Goal: Information Seeking & Learning: Learn about a topic

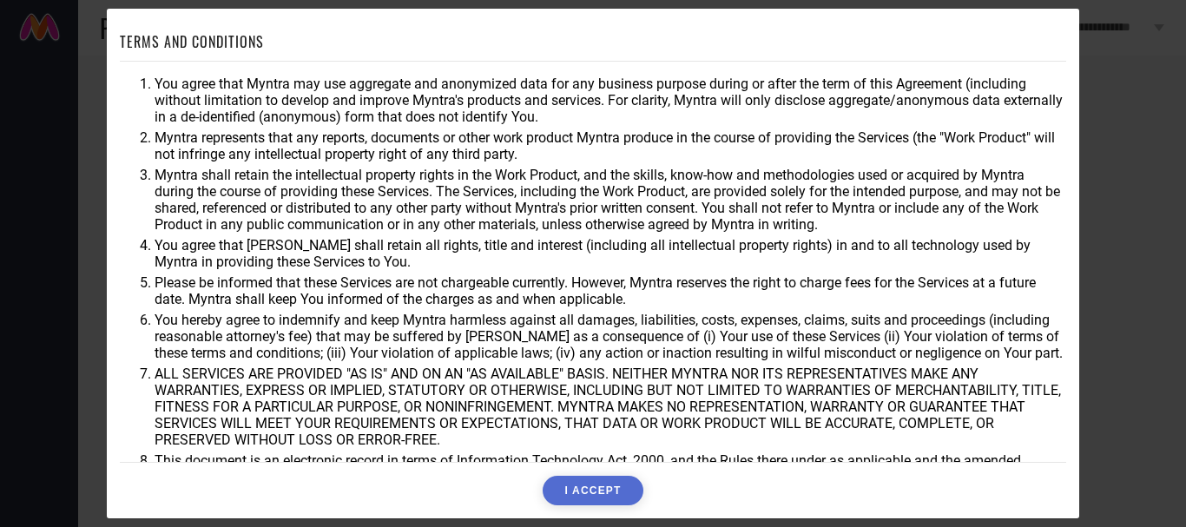
click at [602, 487] on button "I ACCEPT" at bounding box center [593, 491] width 100 height 30
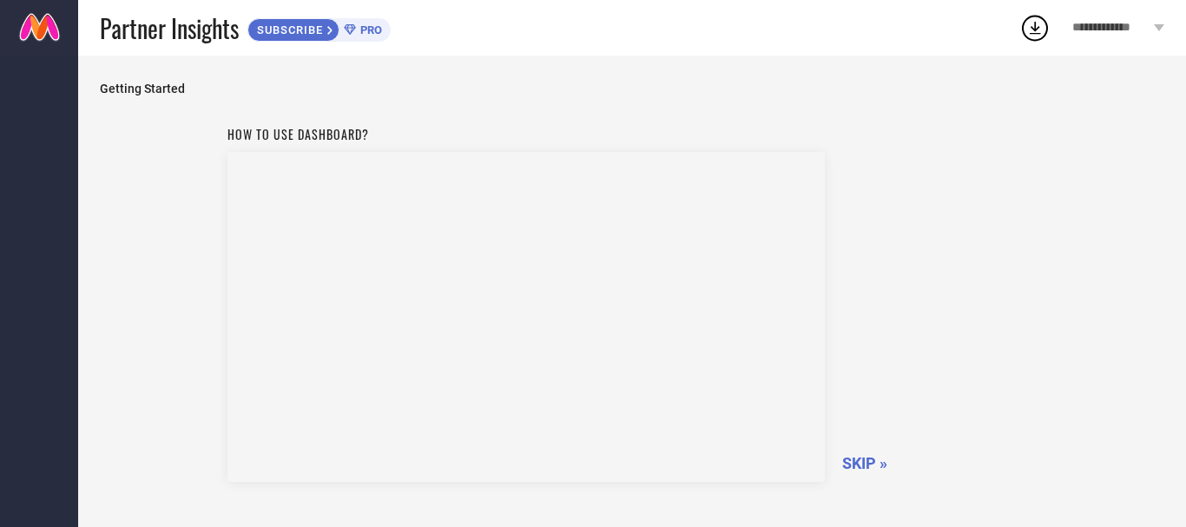
click at [872, 463] on span "SKIP »" at bounding box center [865, 463] width 45 height 18
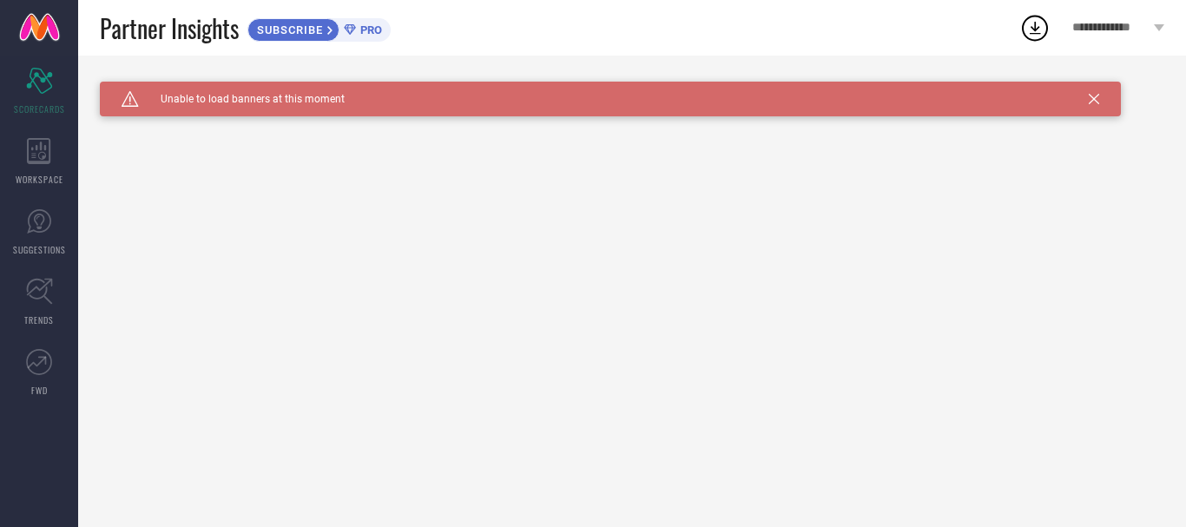
click at [1091, 96] on icon at bounding box center [1094, 99] width 10 height 10
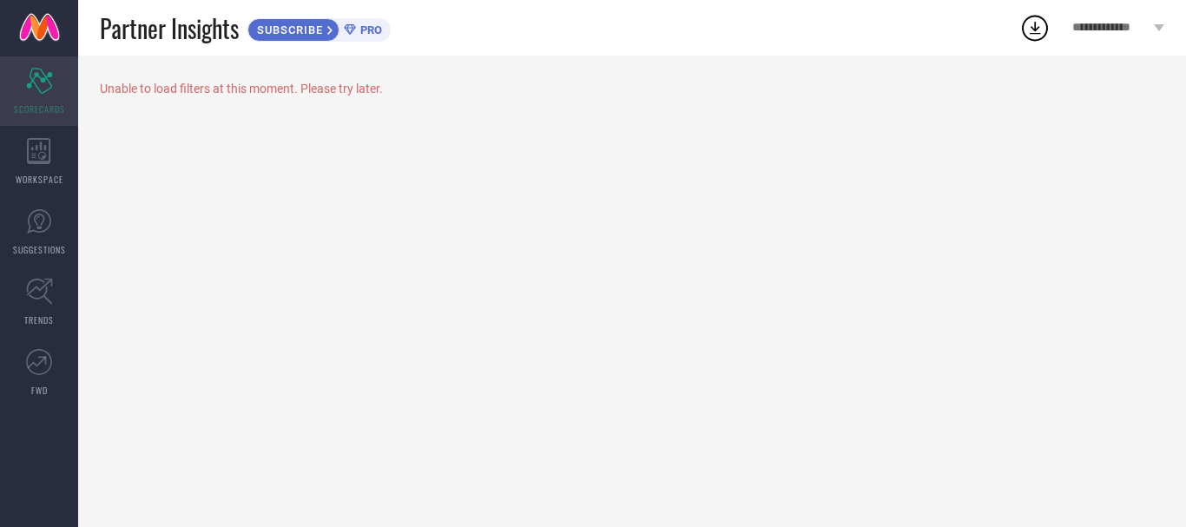
click at [43, 96] on div "Scorecard SCORECARDS" at bounding box center [39, 90] width 78 height 69
click at [40, 154] on icon at bounding box center [39, 151] width 24 height 26
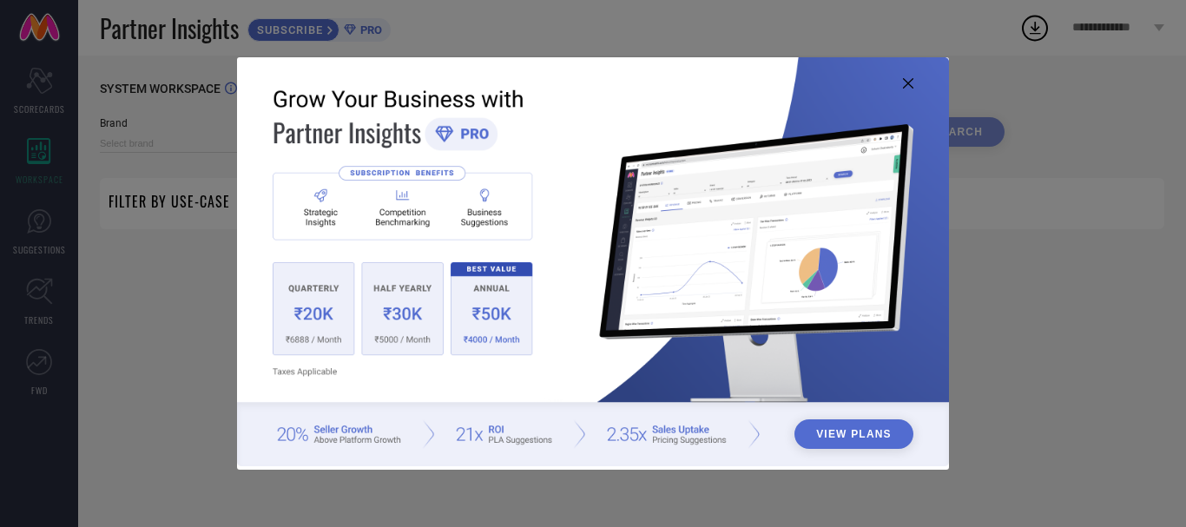
click at [903, 76] on img at bounding box center [593, 261] width 712 height 409
type input "1 STOP FASHION"
type input "All"
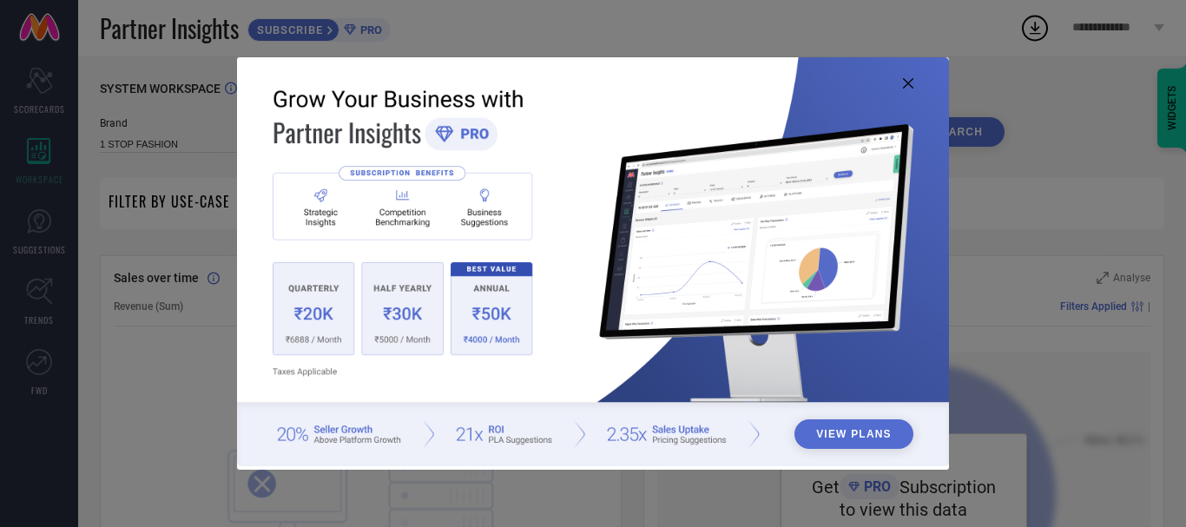
click at [908, 79] on icon at bounding box center [908, 83] width 10 height 10
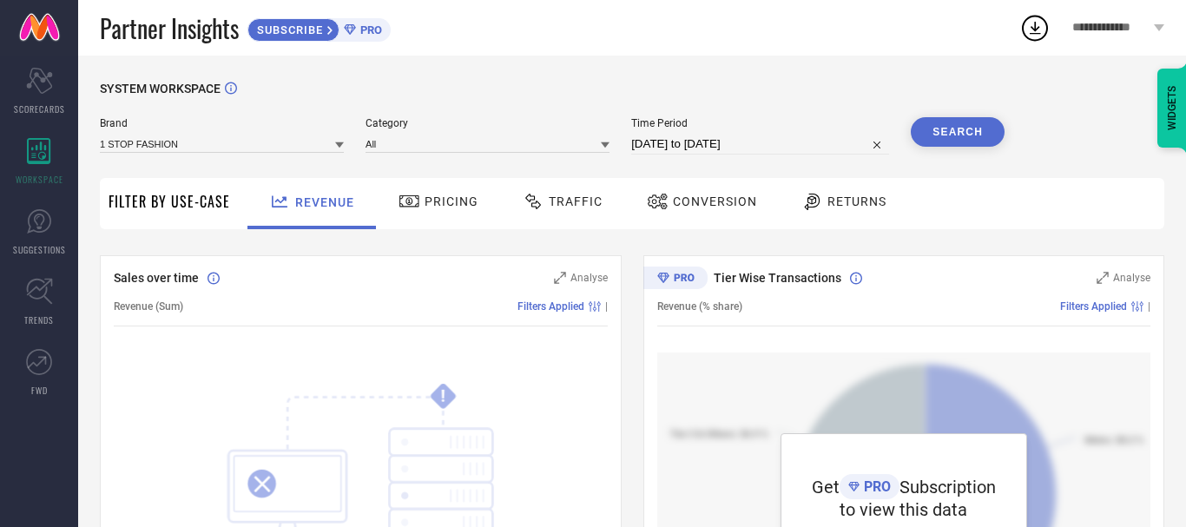
click at [584, 406] on div "! SOMETHING WENT WRONG :( We couldn’t fetch data right now. ↻ Reload" at bounding box center [361, 518] width 494 height 331
click at [417, 202] on icon at bounding box center [410, 201] width 22 height 21
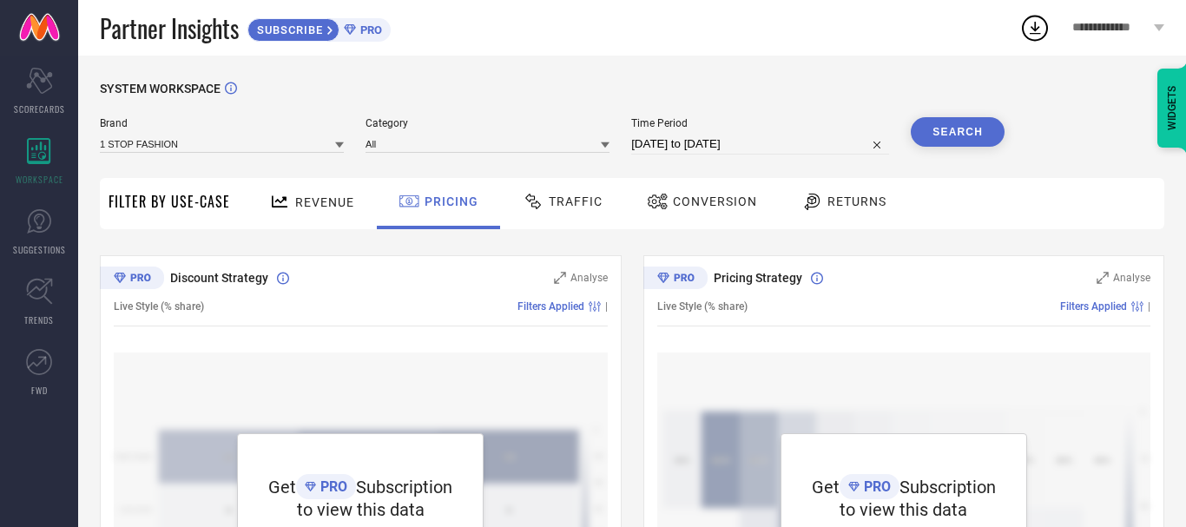
click at [320, 206] on span "Revenue" at bounding box center [324, 202] width 59 height 14
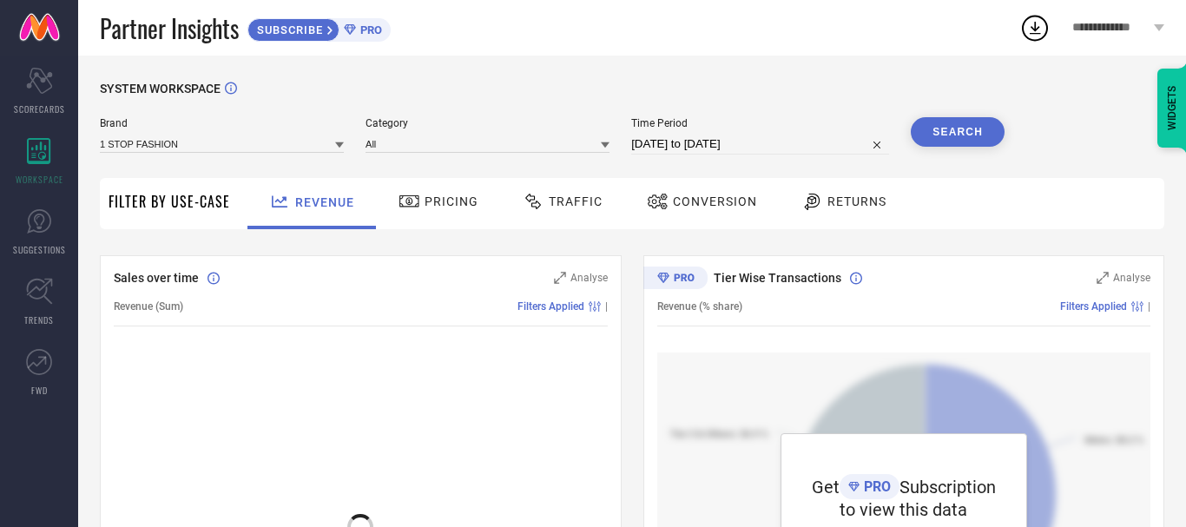
click at [565, 200] on span "Traffic" at bounding box center [576, 202] width 54 height 14
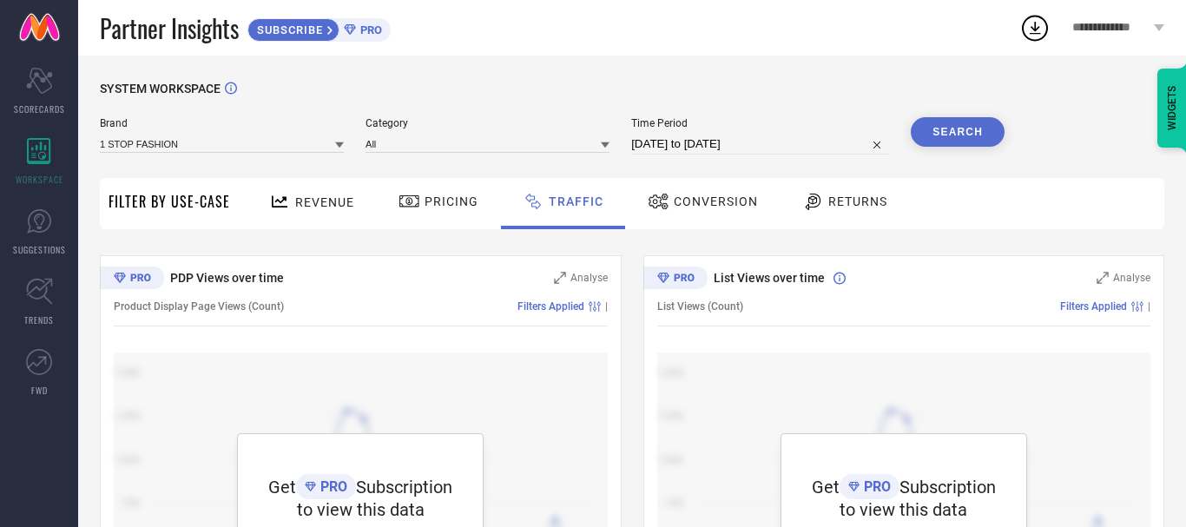
click at [656, 202] on icon at bounding box center [658, 202] width 19 height 16
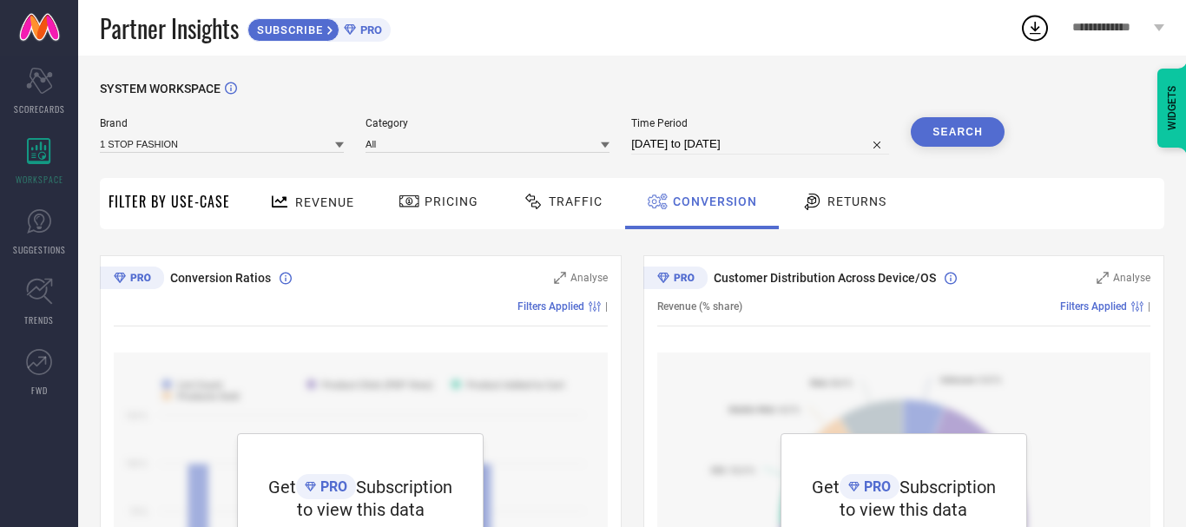
click at [828, 203] on span "Returns" at bounding box center [857, 202] width 59 height 14
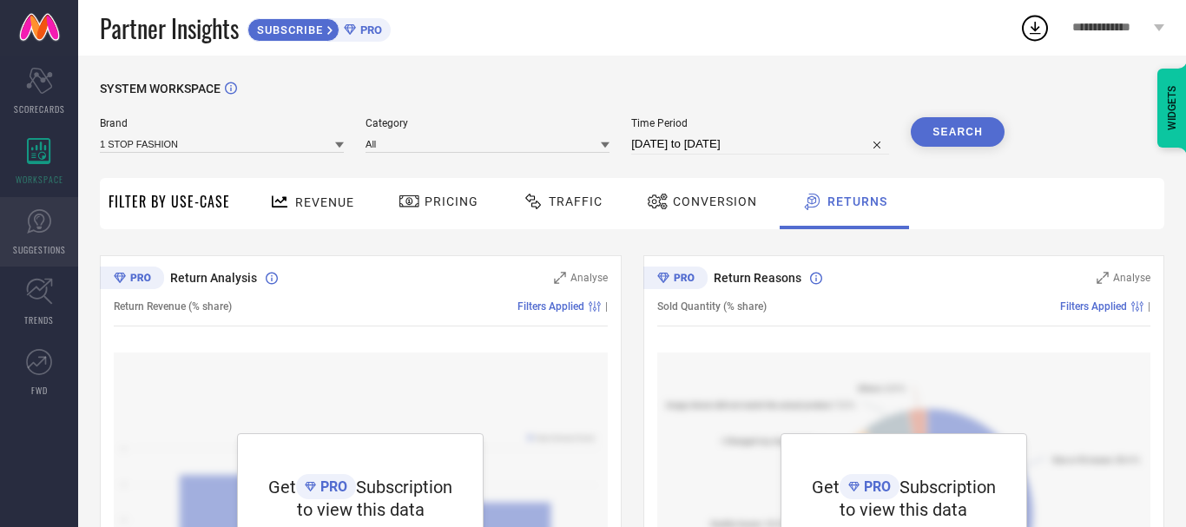
click at [41, 240] on link "SUGGESTIONS" at bounding box center [39, 231] width 78 height 69
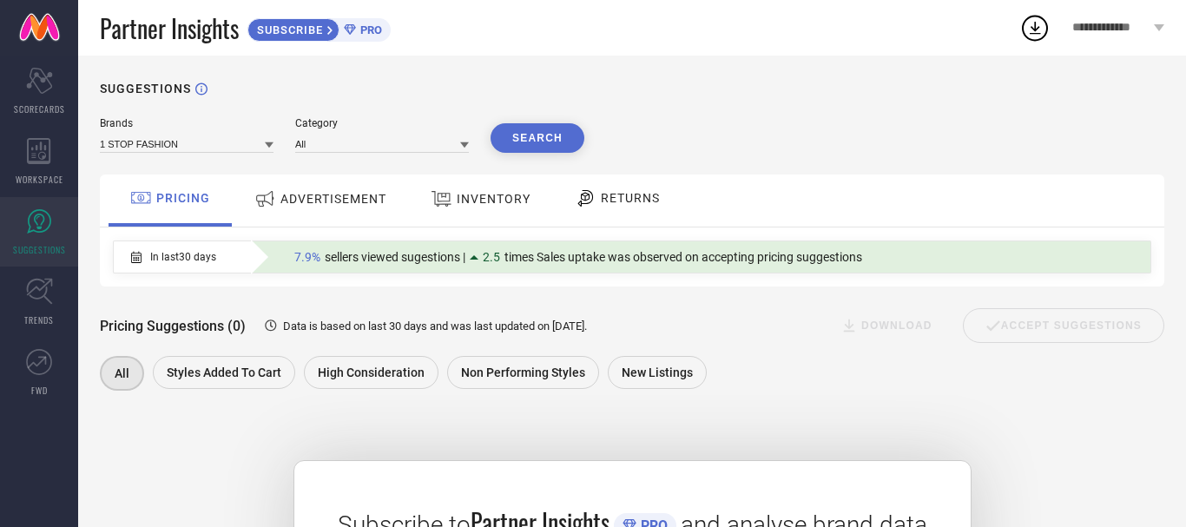
click at [334, 201] on span "ADVERTISEMENT" at bounding box center [334, 199] width 106 height 14
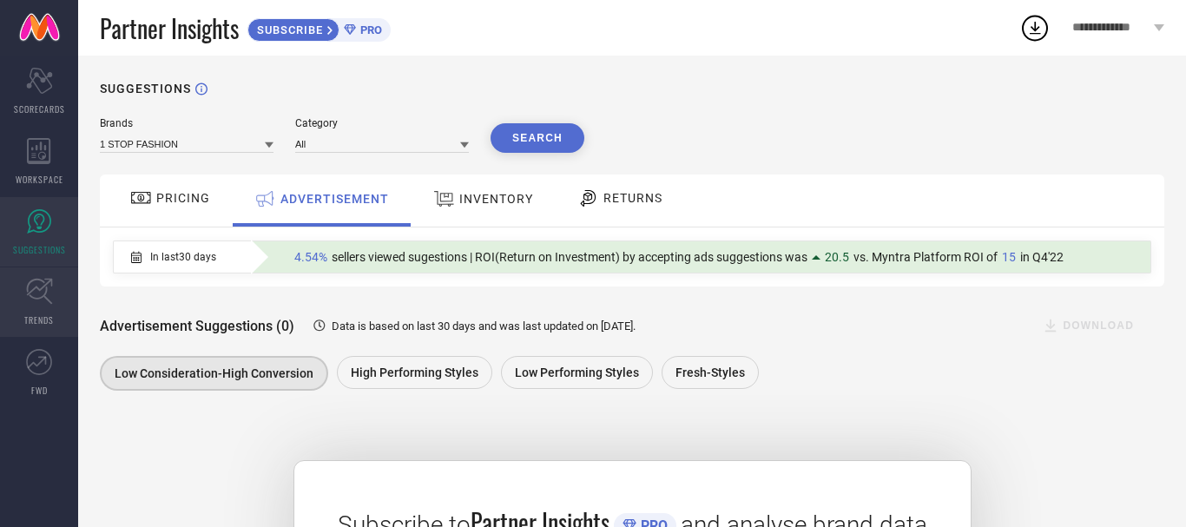
click at [43, 310] on link "TRENDS" at bounding box center [39, 302] width 78 height 69
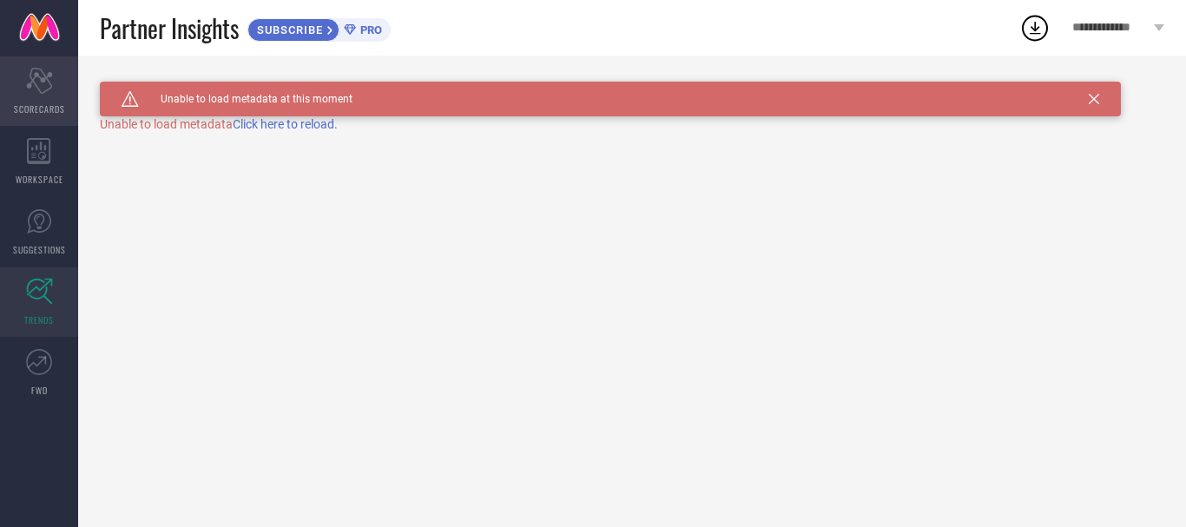
click at [41, 101] on div "Scorecard SCORECARDS" at bounding box center [39, 90] width 78 height 69
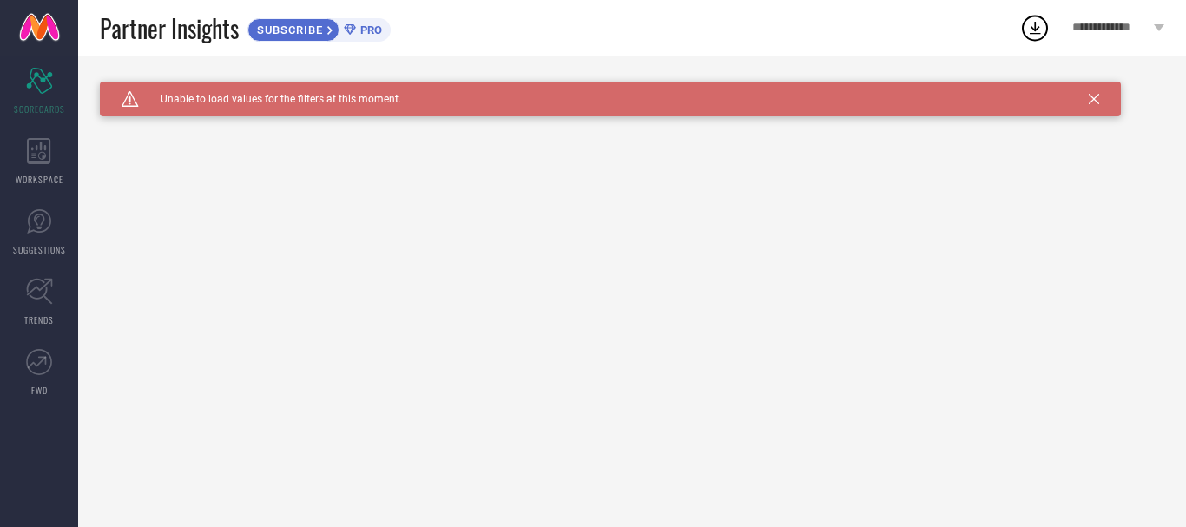
click at [1153, 26] on div "**********" at bounding box center [1118, 28] width 135 height 56
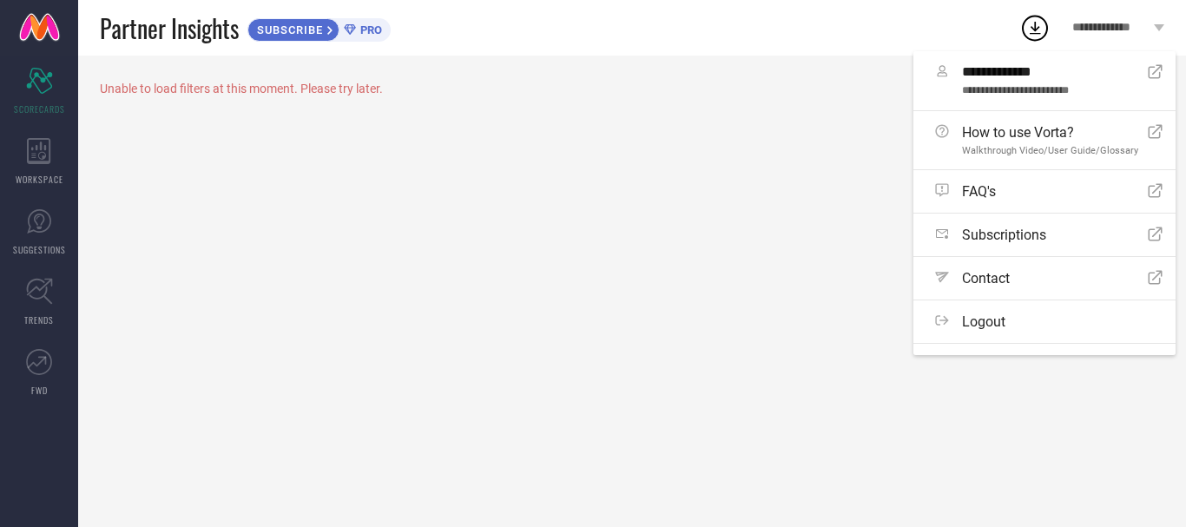
click at [641, 240] on div "Unable to load filters at this moment. Please try later." at bounding box center [632, 292] width 1108 height 472
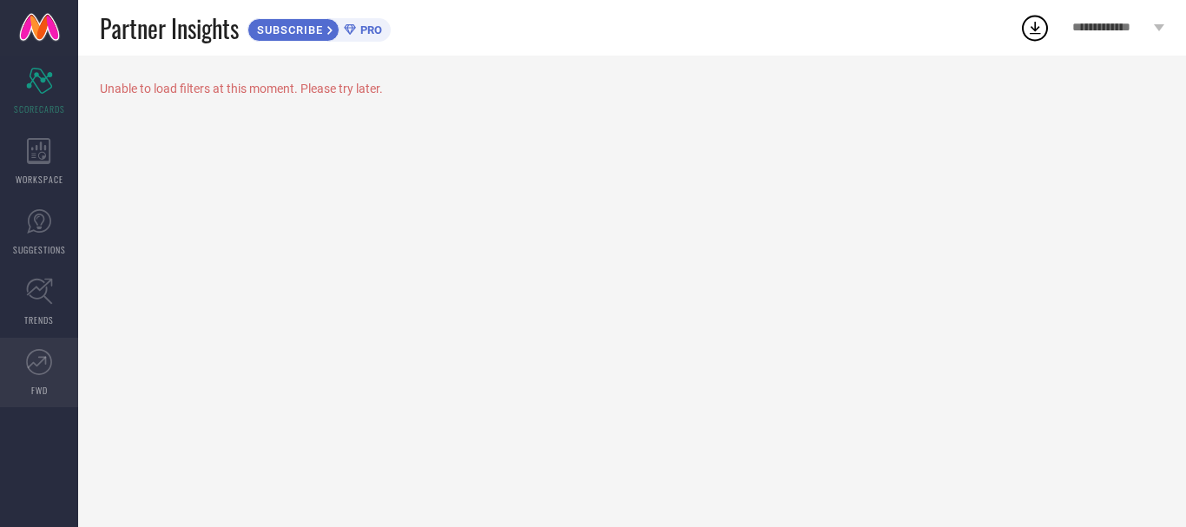
click at [41, 368] on icon at bounding box center [39, 362] width 26 height 26
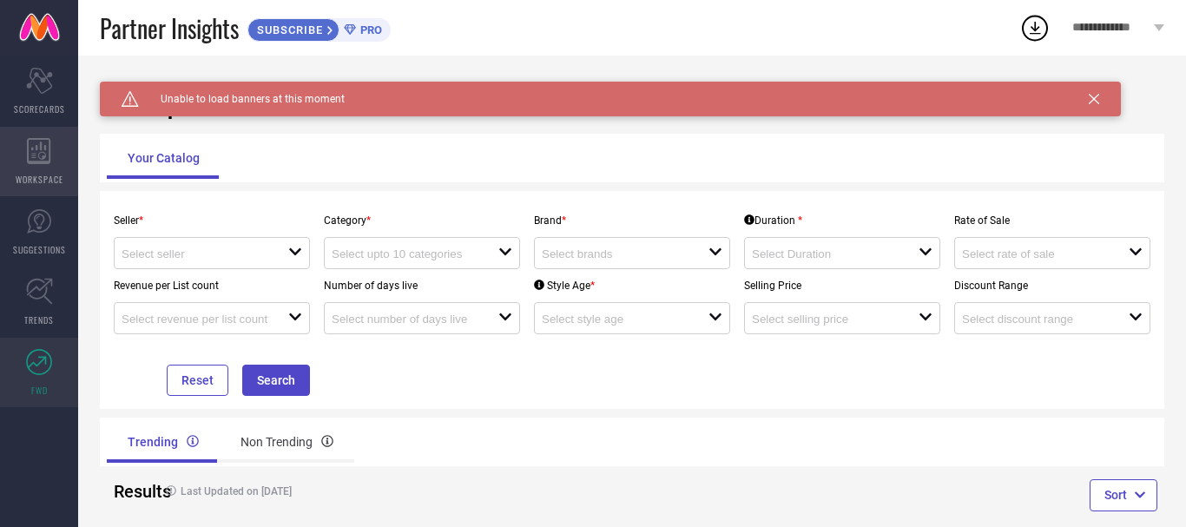
click at [26, 161] on div "WORKSPACE" at bounding box center [39, 161] width 78 height 69
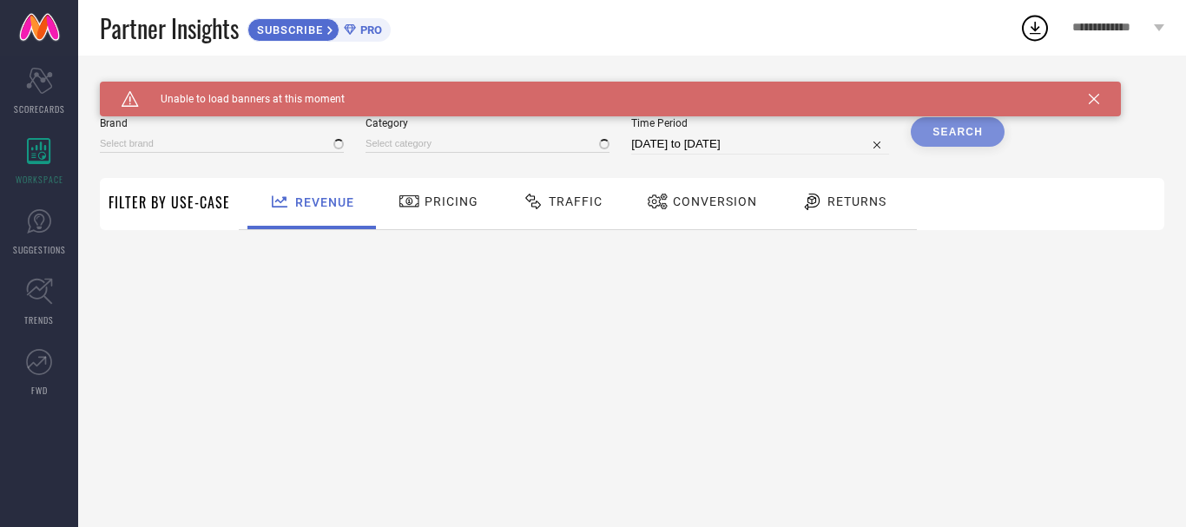
type input "1 STOP FASHION"
type input "All"
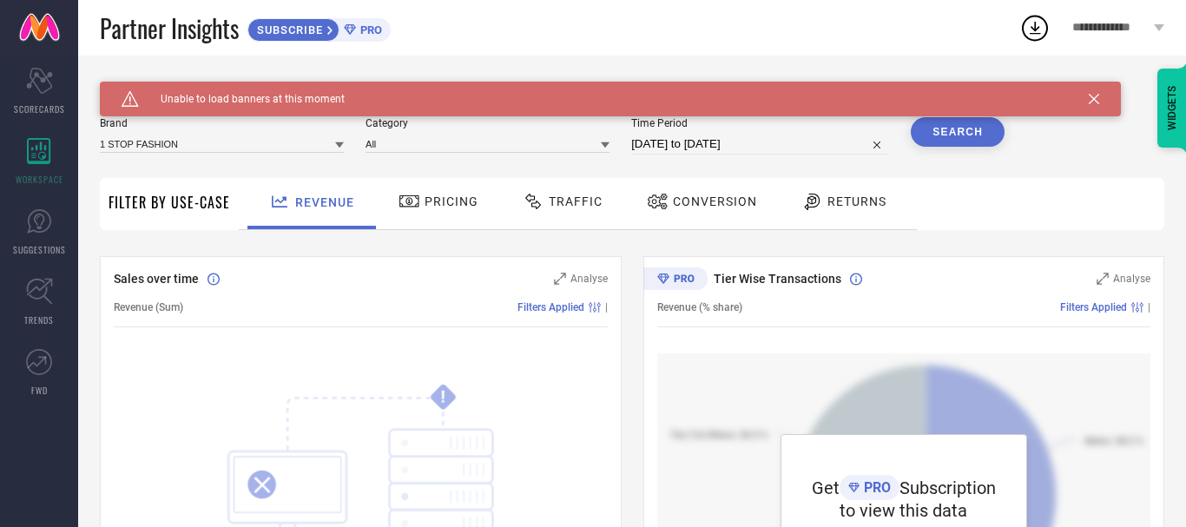
click at [361, 21] on div "SUBSCRIBE PRO" at bounding box center [319, 29] width 143 height 23
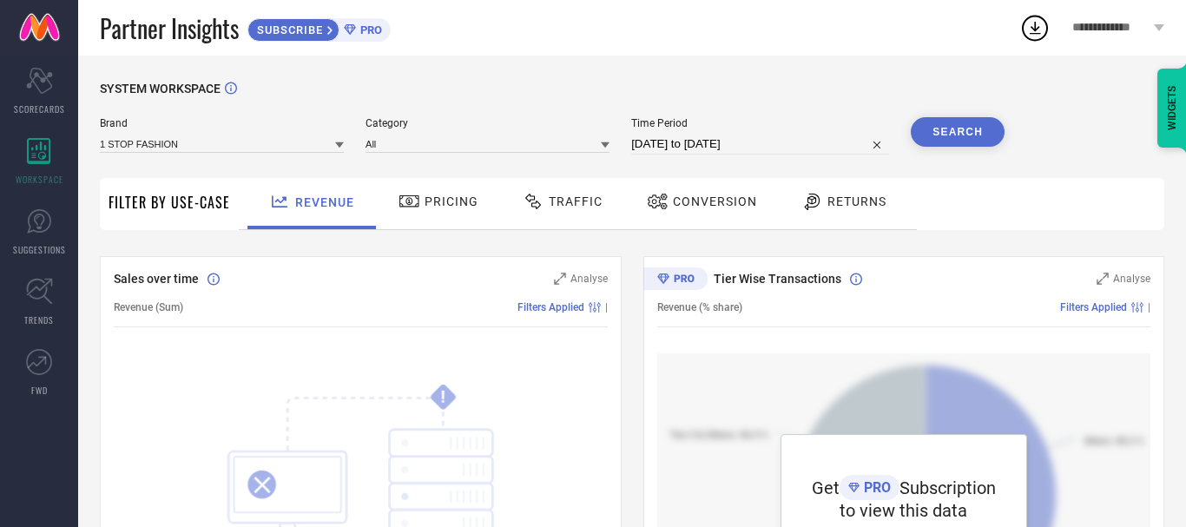
click at [874, 488] on span "PRO" at bounding box center [875, 487] width 31 height 17
click at [270, 479] on circle at bounding box center [262, 485] width 28 height 28
